Goal: Find specific page/section: Find specific page/section

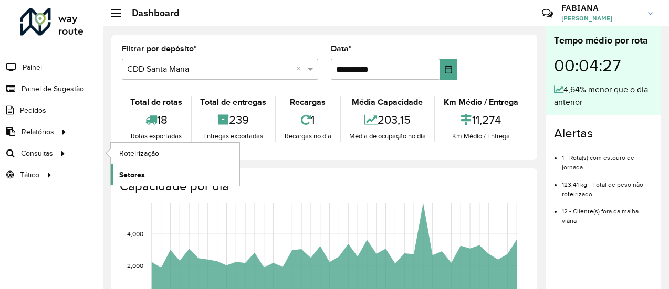
click at [129, 173] on span "Setores" at bounding box center [132, 175] width 26 height 11
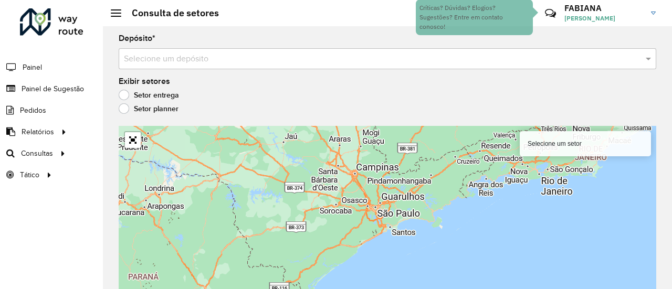
click at [172, 113] on label "Setor planner" at bounding box center [149, 108] width 60 height 10
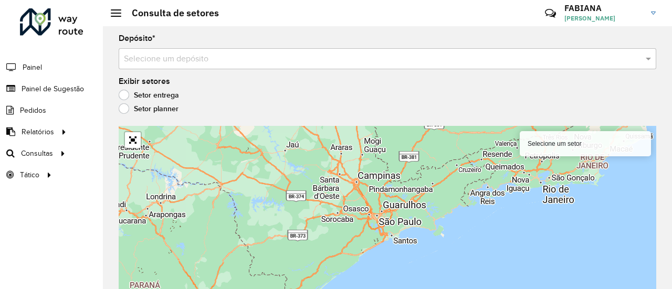
click at [143, 96] on label "Setor entrega" at bounding box center [149, 95] width 60 height 10
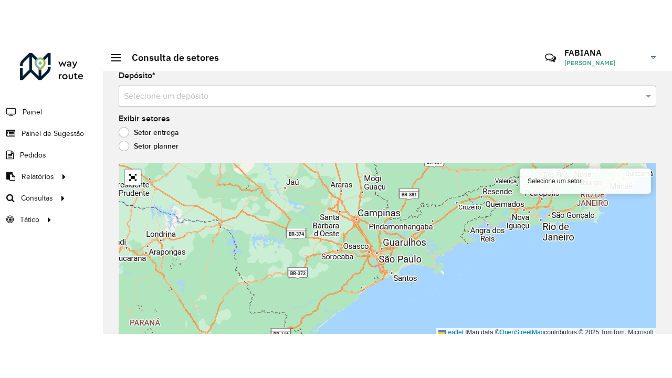
scroll to position [9, 0]
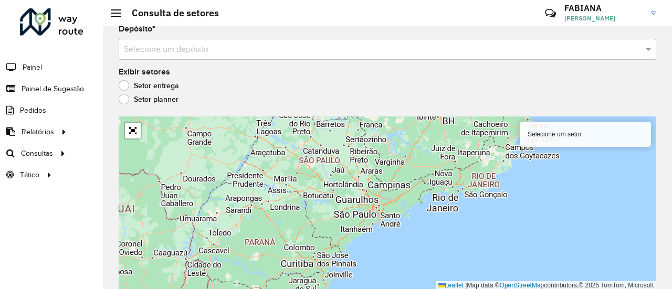
click at [136, 106] on div "Setor planner" at bounding box center [388, 102] width 538 height 13
click at [127, 94] on label "Setor planner" at bounding box center [149, 99] width 60 height 10
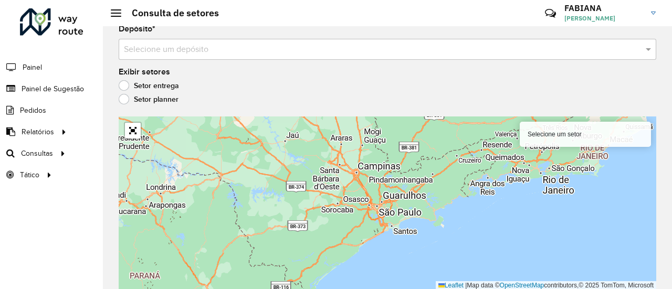
click at [124, 81] on label "Setor entrega" at bounding box center [149, 85] width 60 height 10
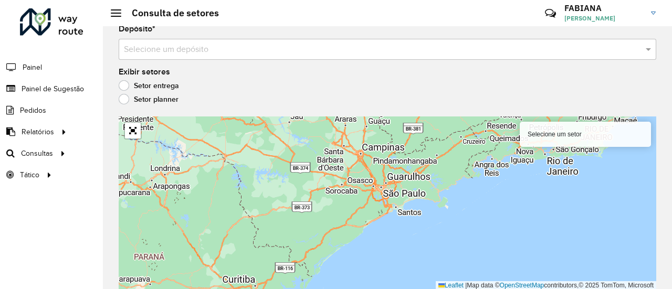
drag, startPoint x: 342, startPoint y: 205, endPoint x: 346, endPoint y: 188, distance: 17.7
click at [346, 188] on div "Selecione um setor Leaflet | Map data © OpenStreetMap contributors,© 2025 TomTo…" at bounding box center [388, 204] width 538 height 174
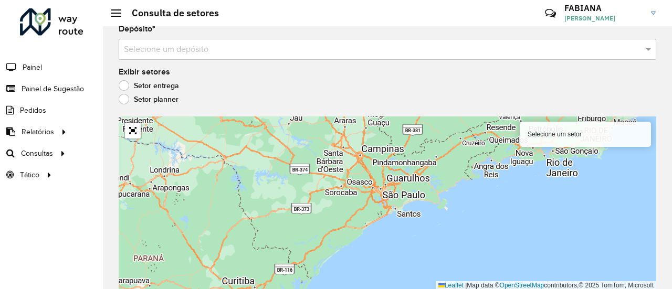
click at [561, 142] on div "Selecione um setor" at bounding box center [585, 134] width 131 height 25
click at [435, 103] on div "Setor planner" at bounding box center [388, 102] width 538 height 13
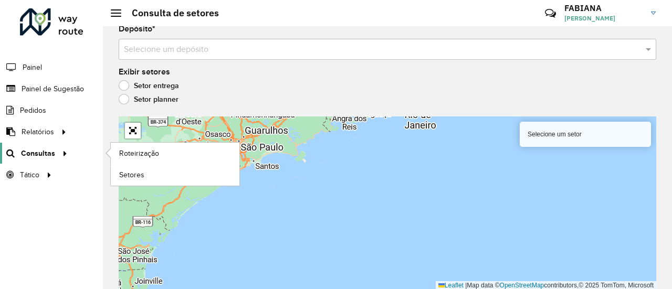
click at [59, 154] on icon at bounding box center [63, 153] width 9 height 16
click at [177, 154] on link "Roteirização" at bounding box center [175, 153] width 129 height 21
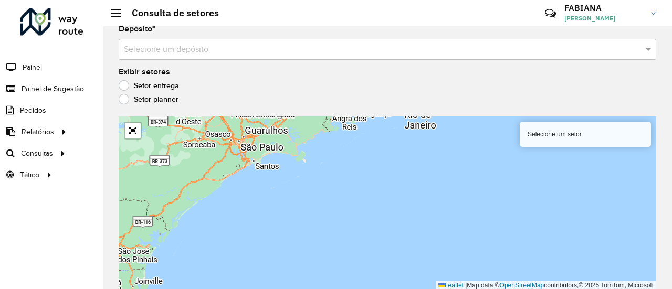
click at [129, 97] on label "Setor planner" at bounding box center [149, 99] width 60 height 10
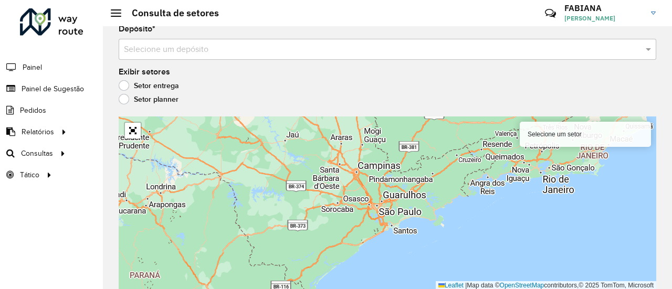
click at [224, 44] on input "text" at bounding box center [377, 50] width 506 height 13
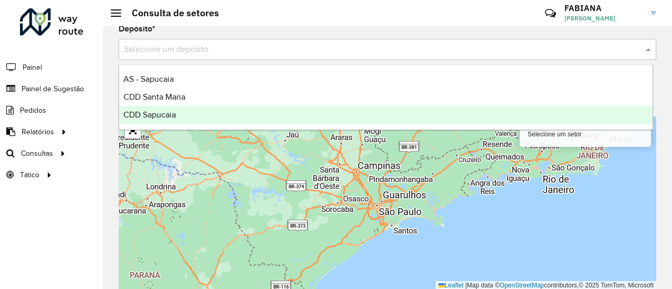
click at [180, 115] on div "CDD Sapucaia" at bounding box center [385, 115] width 533 height 18
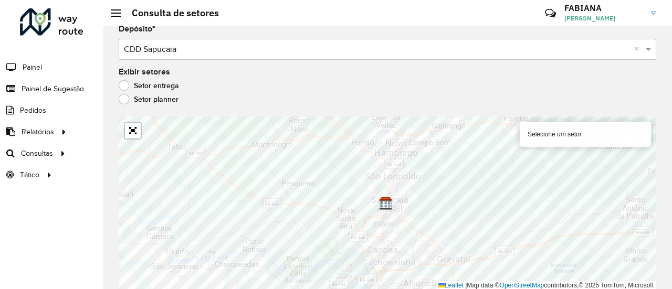
click at [133, 89] on label "Setor entrega" at bounding box center [149, 85] width 60 height 10
click at [147, 103] on label "Setor planner" at bounding box center [149, 99] width 60 height 10
click at [154, 87] on label "Setor entrega" at bounding box center [149, 85] width 60 height 10
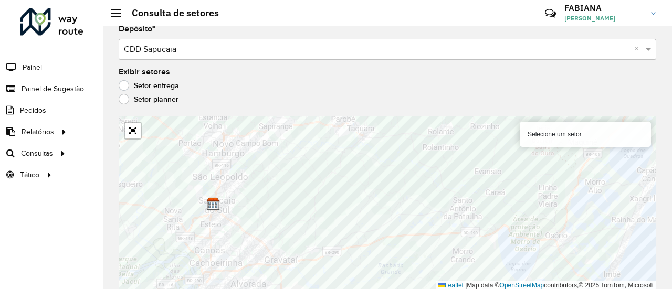
click at [579, 135] on div "Selecione um setor" at bounding box center [585, 134] width 131 height 25
click at [135, 132] on link "Abrir mapa em tela cheia" at bounding box center [133, 131] width 16 height 16
